Goal: Transaction & Acquisition: Purchase product/service

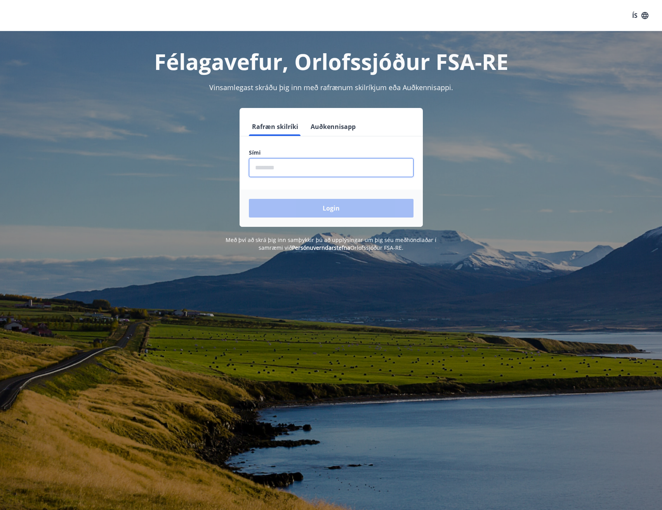
click at [264, 165] on input "phone" at bounding box center [331, 167] width 165 height 19
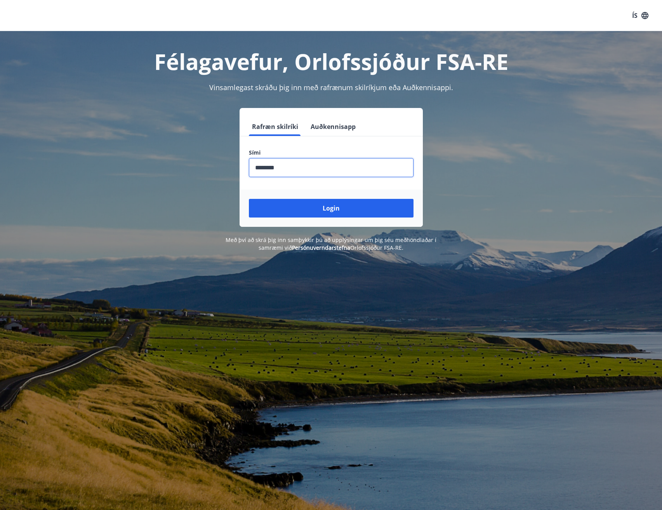
type input "********"
click at [249, 199] on button "Login" at bounding box center [331, 208] width 165 height 19
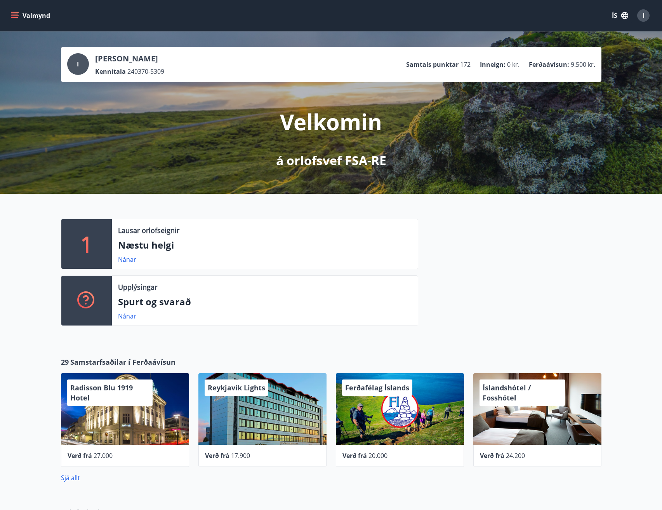
click at [13, 15] on icon "menu" at bounding box center [15, 16] width 8 height 8
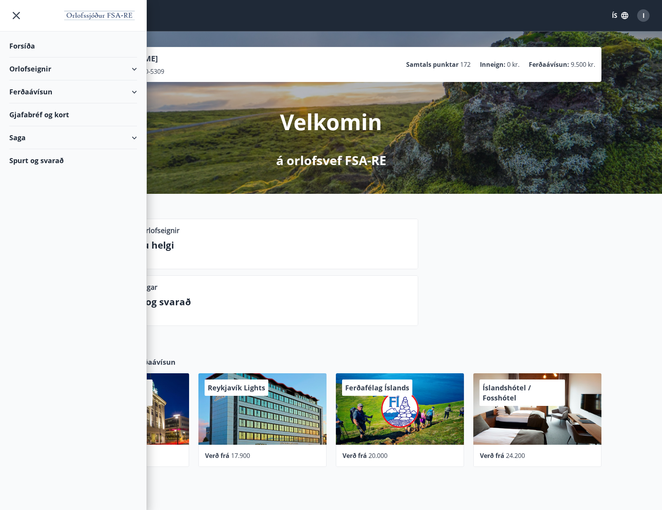
click at [52, 71] on div "Orlofseignir" at bounding box center [73, 68] width 128 height 23
click at [47, 126] on div "Ferðaávísun" at bounding box center [73, 124] width 128 height 23
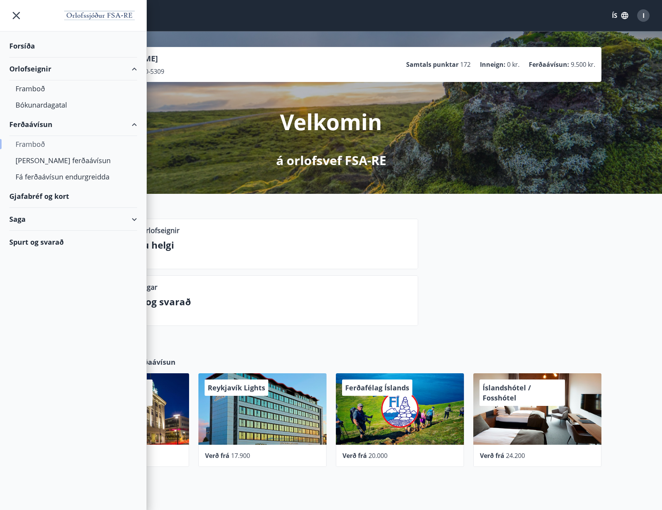
click at [33, 142] on div "Framboð" at bounding box center [73, 144] width 115 height 16
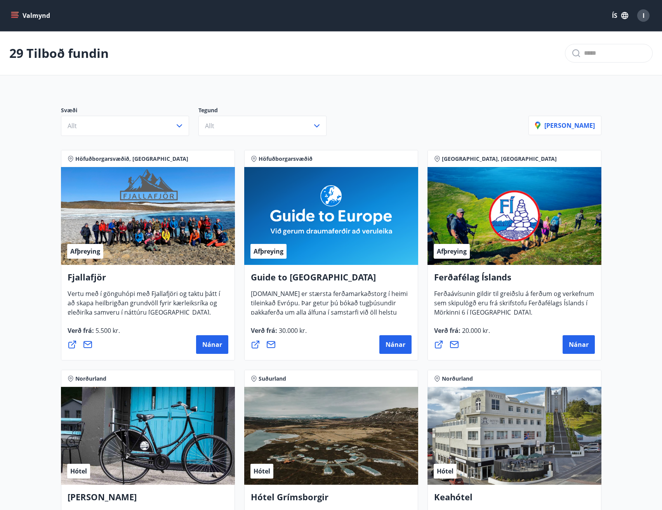
click at [15, 14] on icon "menu" at bounding box center [14, 14] width 7 height 1
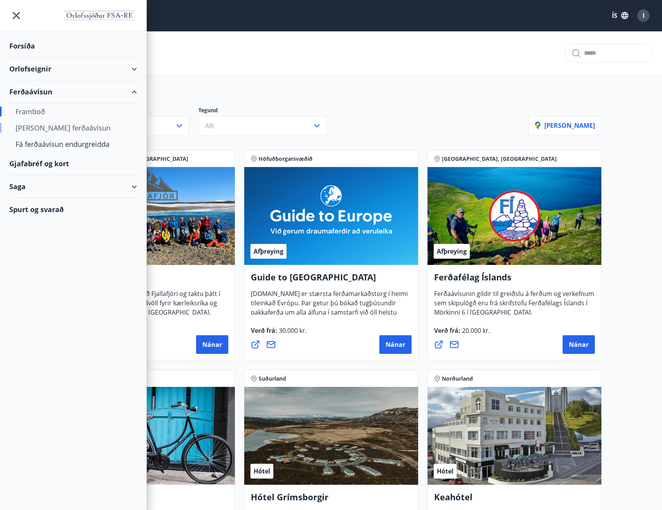
click at [46, 129] on div "[PERSON_NAME] ferðaávísun" at bounding box center [73, 128] width 115 height 16
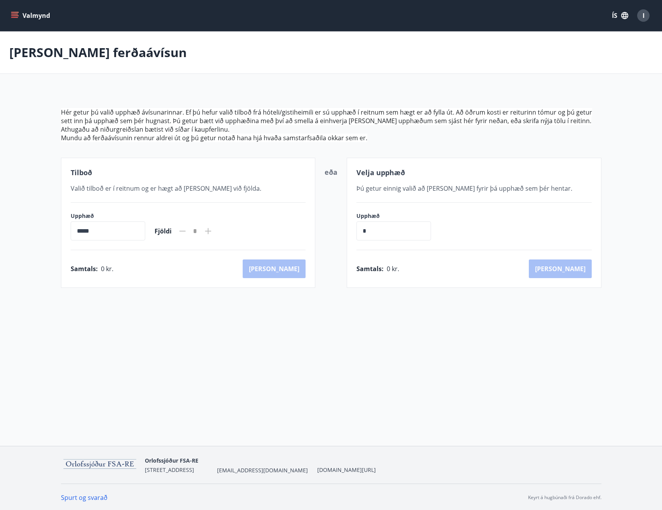
click at [14, 16] on icon "menu" at bounding box center [15, 15] width 9 height 1
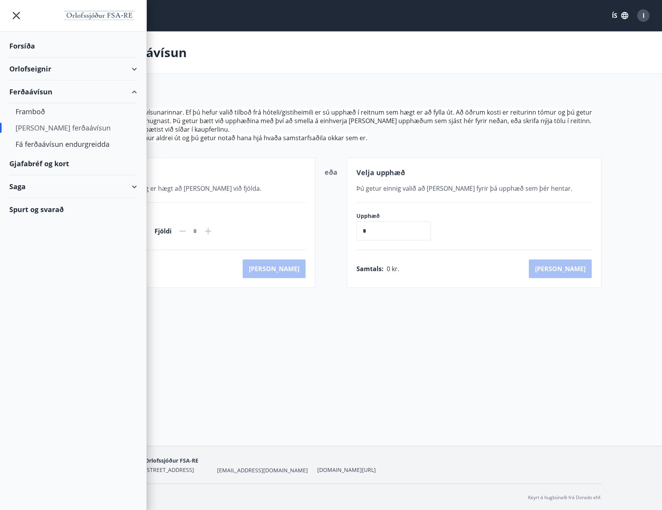
click at [70, 166] on div "Gjafabréf og kort" at bounding box center [73, 163] width 128 height 23
click at [271, 88] on main "[PERSON_NAME] ferðaávísun Hér getur þú valið upphæð ávísunarinnar. Ef þú hefur …" at bounding box center [331, 159] width 662 height 256
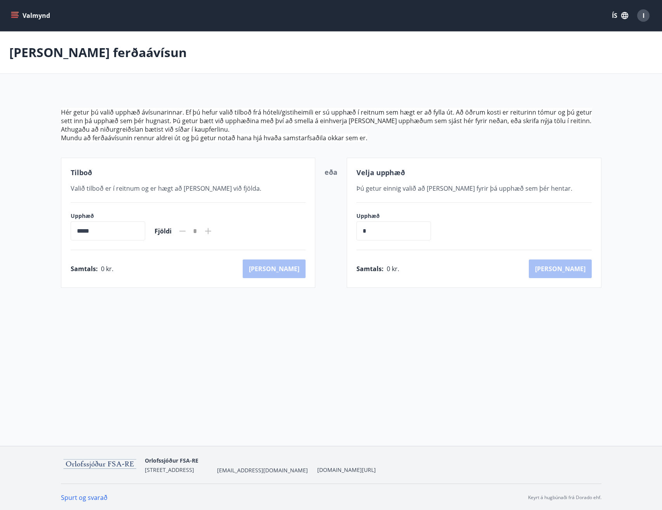
click at [13, 18] on icon "menu" at bounding box center [14, 17] width 7 height 1
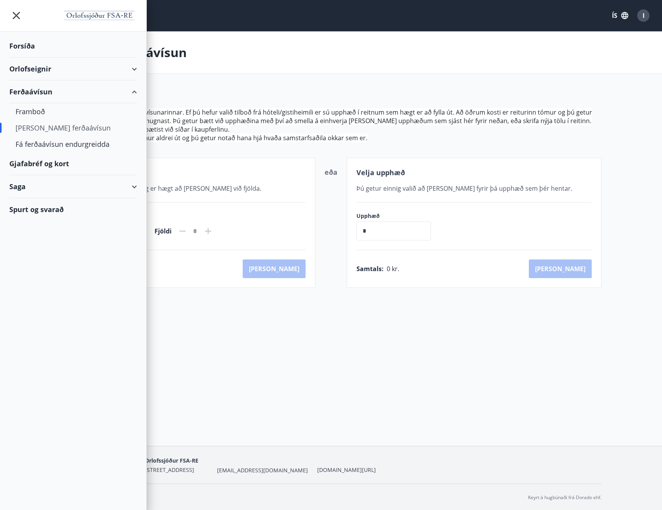
click at [66, 163] on div "Gjafabréf og kort" at bounding box center [73, 163] width 128 height 23
click at [28, 188] on div "Saga" at bounding box center [73, 186] width 128 height 23
click at [42, 167] on div "Gjafabréf og kort" at bounding box center [73, 163] width 128 height 23
click at [48, 165] on div "Gjafabréf og kort" at bounding box center [73, 163] width 128 height 23
